Goal: Navigation & Orientation: Find specific page/section

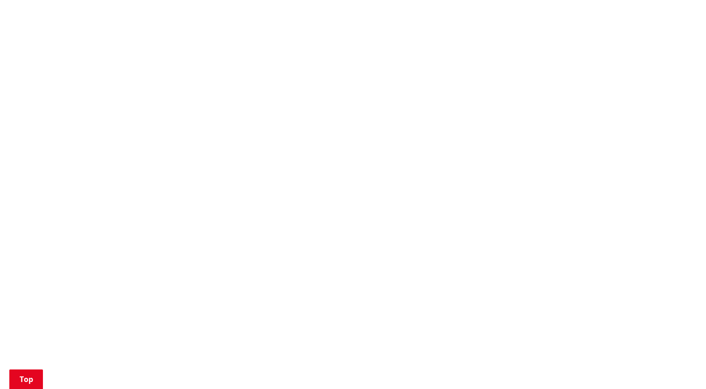
scroll to position [647, 0]
click at [190, 145] on div "More from this section Council, committees and boards Agendas, reports and minu…" at bounding box center [353, 134] width 548 height 1135
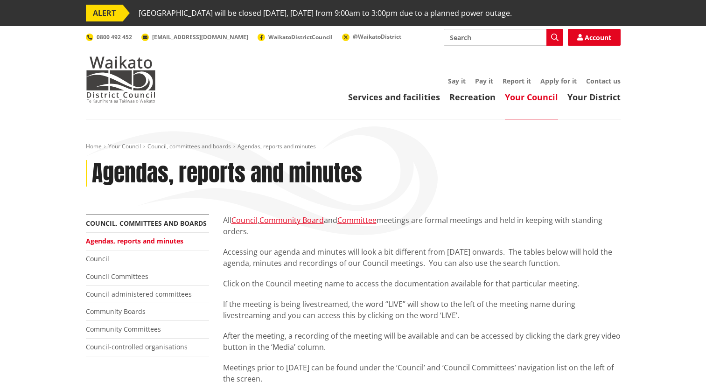
scroll to position [447, 0]
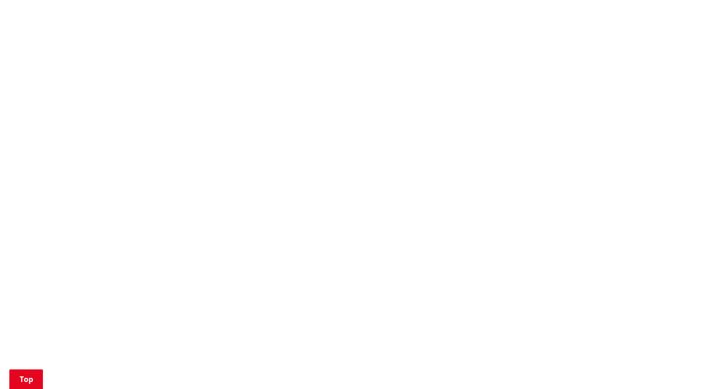
scroll to position [485, 0]
